Goal: Find specific page/section: Find specific page/section

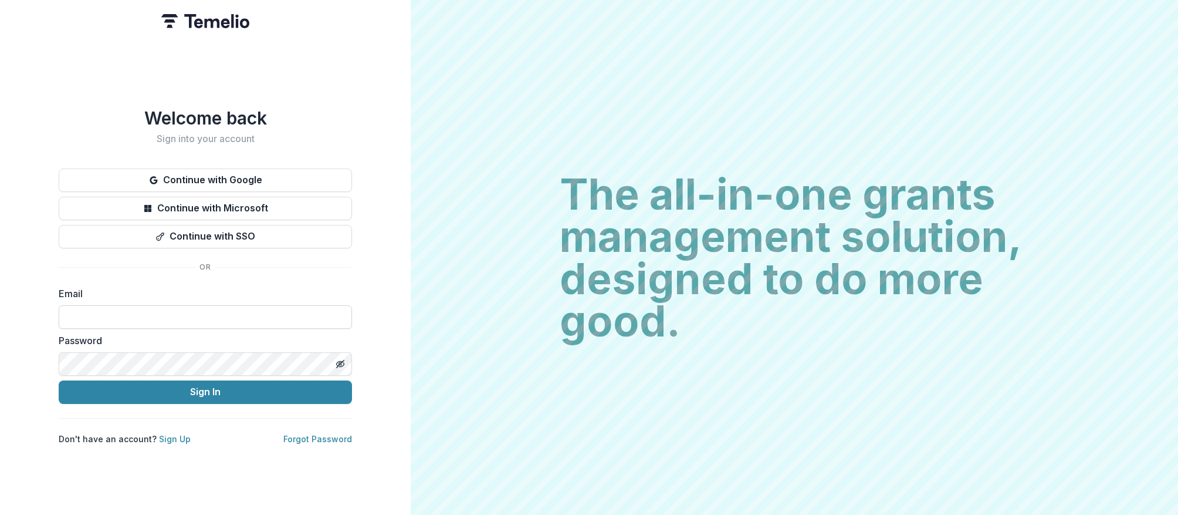
click at [106, 315] on input at bounding box center [205, 316] width 293 height 23
type input "**********"
click at [59, 380] on button "Sign In" at bounding box center [205, 391] width 293 height 23
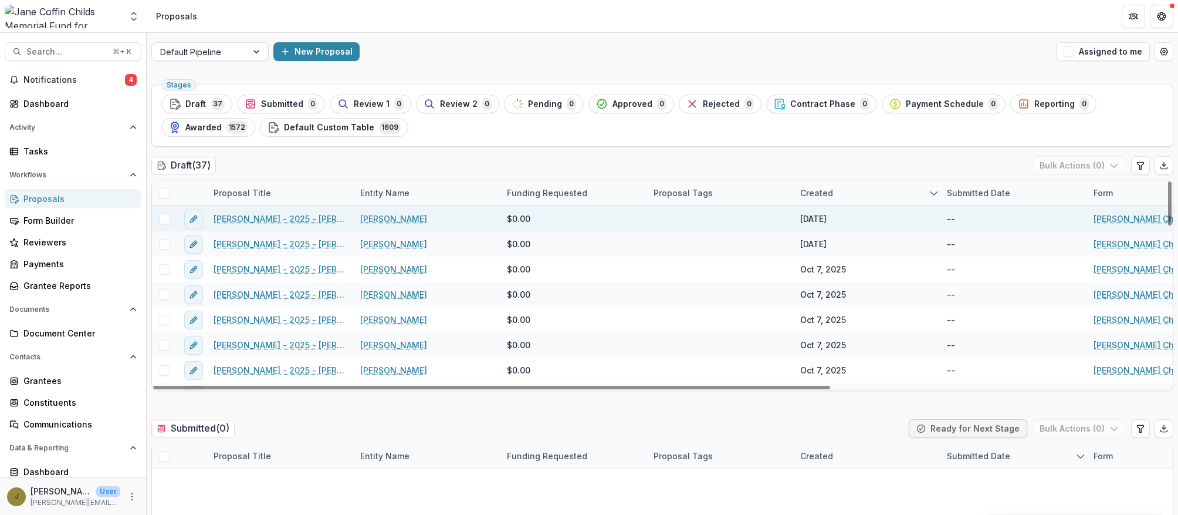
click at [299, 218] on link "[PERSON_NAME] - 2025 - [PERSON_NAME] Childs Memorial Fund - Fellowship Applicat…" at bounding box center [280, 218] width 133 height 12
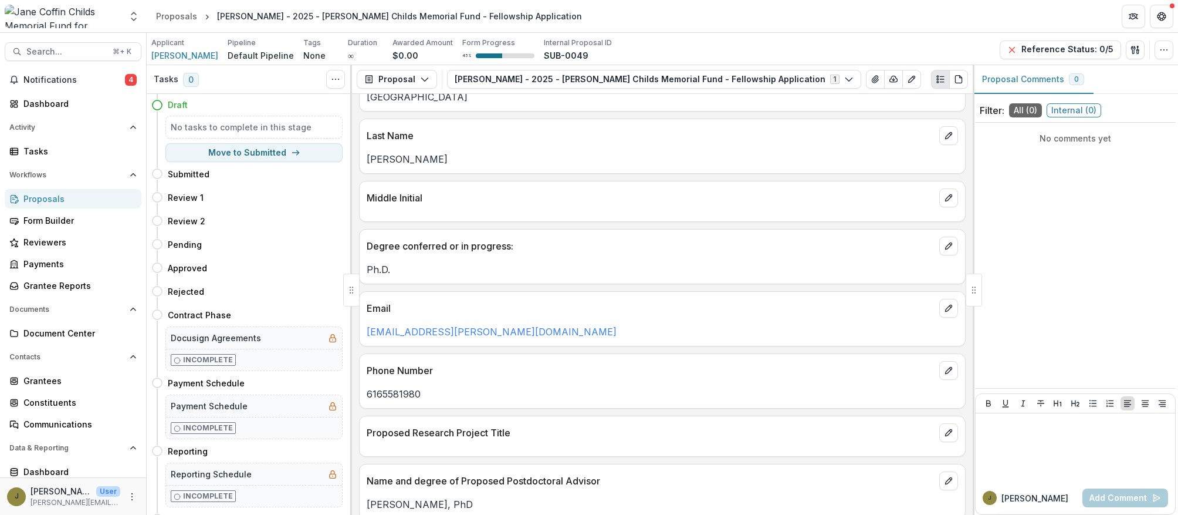
scroll to position [278, 0]
click at [43, 199] on div "Proposals" at bounding box center [77, 198] width 109 height 12
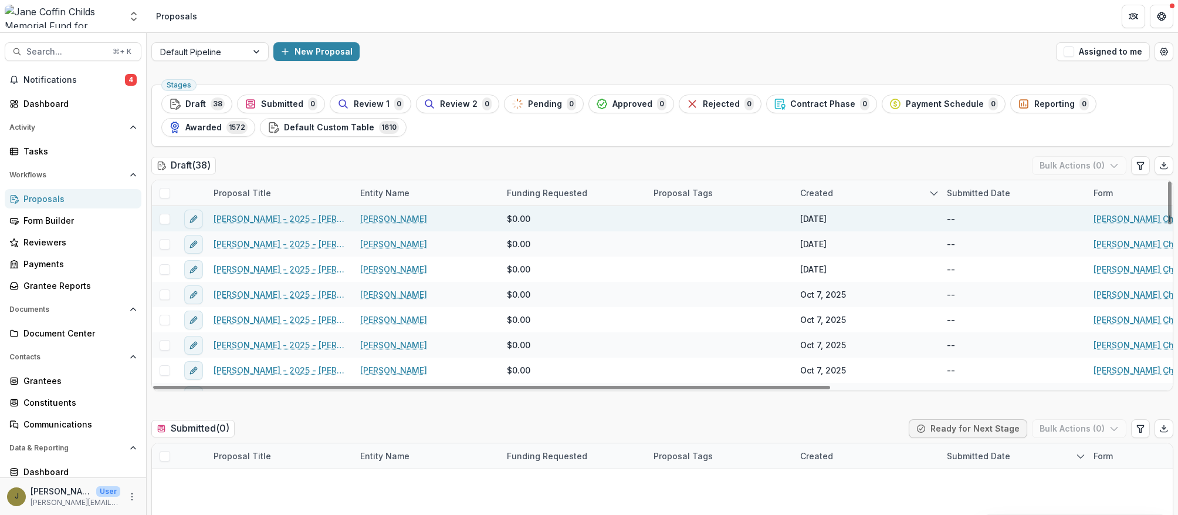
click at [316, 216] on link "[PERSON_NAME] - 2025 - [PERSON_NAME] Childs Memorial Fund - Fellowship Applicat…" at bounding box center [280, 218] width 133 height 12
